Goal: Information Seeking & Learning: Learn about a topic

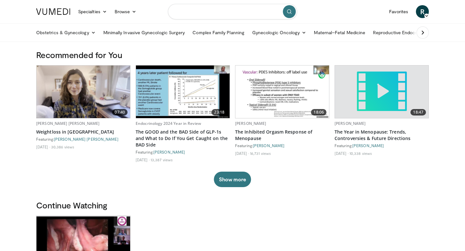
click at [206, 11] on input "Search topics, interventions" at bounding box center [232, 11] width 129 height 15
type input "**********"
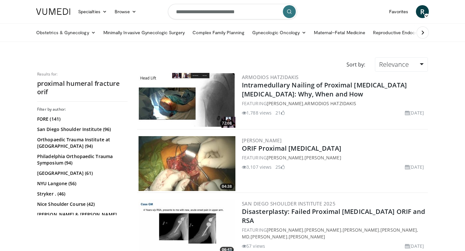
click at [172, 103] on img at bounding box center [186, 100] width 97 height 55
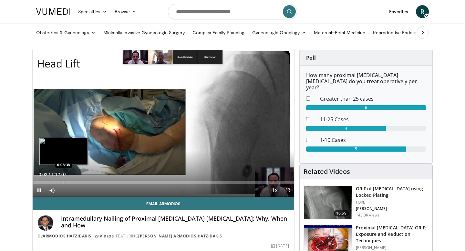
click at [64, 182] on div "Progress Bar" at bounding box center [64, 182] width 1 height 3
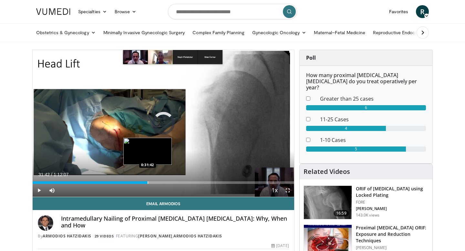
click at [147, 182] on div "Progress Bar" at bounding box center [147, 182] width 1 height 3
click at [162, 183] on div "Progress Bar" at bounding box center [162, 182] width 1 height 3
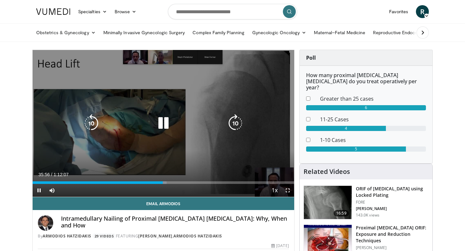
click at [170, 180] on video-js "**********" at bounding box center [163, 123] width 261 height 147
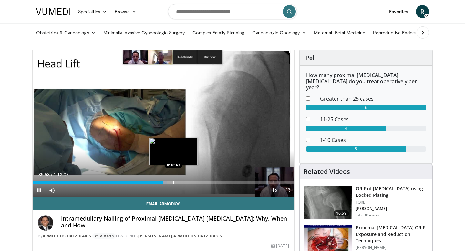
click at [173, 183] on div "Progress Bar" at bounding box center [173, 182] width 1 height 3
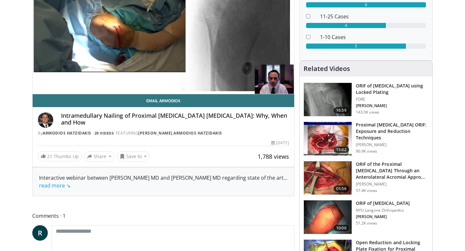
scroll to position [105, 0]
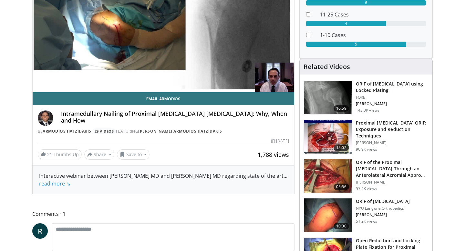
click at [319, 122] on img at bounding box center [328, 137] width 48 height 34
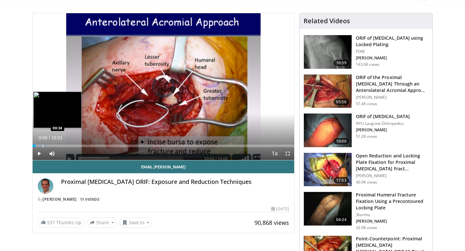
click at [43, 146] on div "Progress Bar" at bounding box center [43, 146] width 1 height 3
click at [51, 146] on div "Progress Bar" at bounding box center [51, 146] width 1 height 3
click at [60, 146] on div "Progress Bar" at bounding box center [60, 146] width 1 height 3
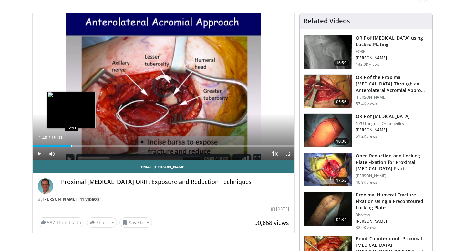
click at [71, 146] on div "Progress Bar" at bounding box center [71, 146] width 1 height 3
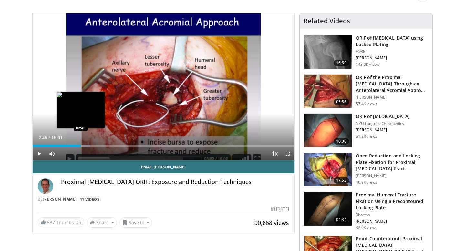
click at [81, 146] on div "Progress Bar" at bounding box center [81, 146] width 1 height 3
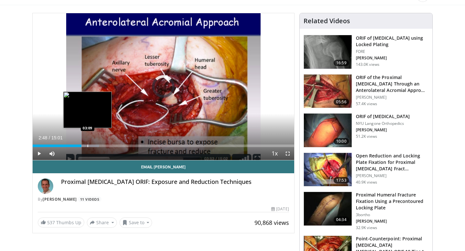
click at [87, 146] on div "Progress Bar" at bounding box center [87, 146] width 1 height 3
click at [94, 145] on div "Progress Bar" at bounding box center [94, 146] width 1 height 3
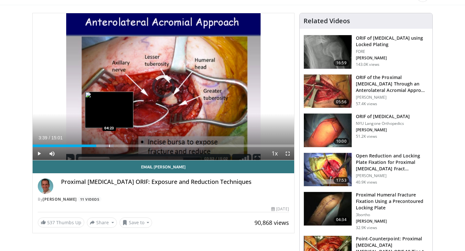
click at [109, 145] on div "Progress Bar" at bounding box center [109, 146] width 1 height 3
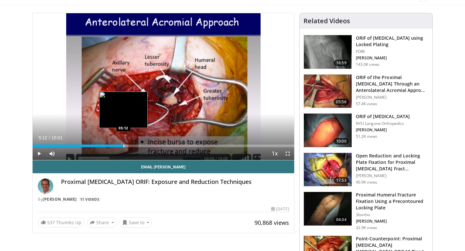
click at [123, 145] on div "Progress Bar" at bounding box center [123, 146] width 1 height 3
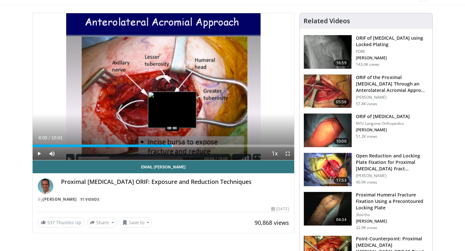
click at [172, 145] on div "Progress Bar" at bounding box center [172, 146] width 1 height 3
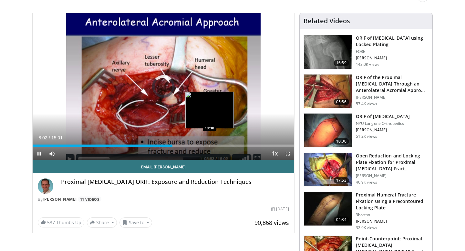
click at [209, 145] on div "Progress Bar" at bounding box center [209, 146] width 1 height 3
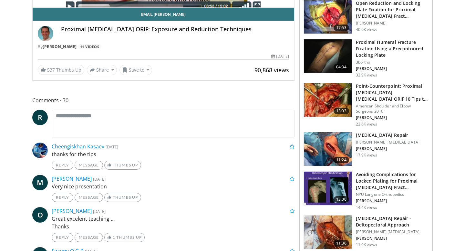
scroll to position [220, 0]
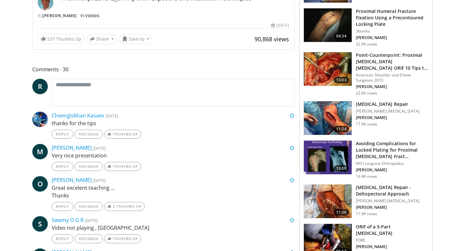
click at [324, 108] on img at bounding box center [328, 118] width 48 height 34
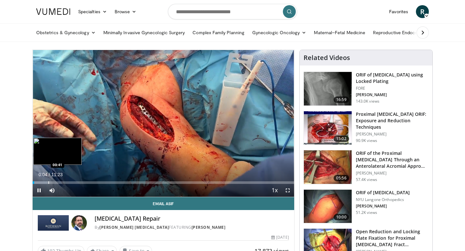
click at [48, 182] on div "Progress Bar" at bounding box center [48, 182] width 1 height 3
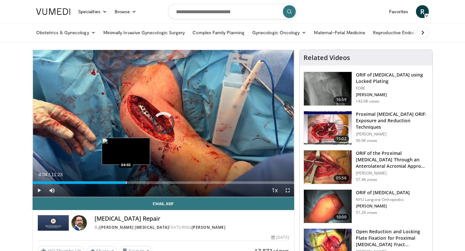
click at [126, 182] on div "Progress Bar" at bounding box center [126, 182] width 1 height 3
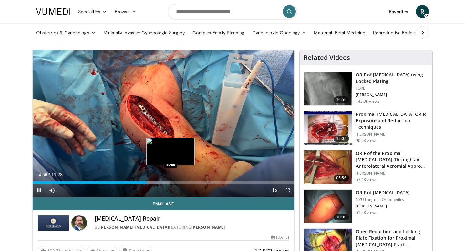
click at [170, 183] on div "Progress Bar" at bounding box center [170, 182] width 1 height 3
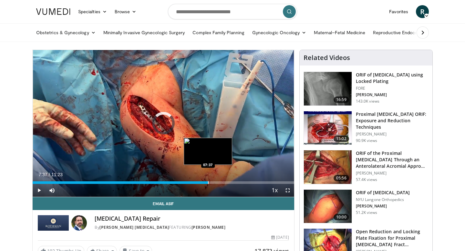
click at [208, 182] on div "Progress Bar" at bounding box center [208, 182] width 1 height 3
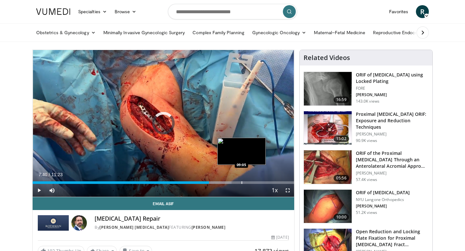
click at [241, 183] on div "Progress Bar" at bounding box center [241, 182] width 1 height 3
